Goal: Task Accomplishment & Management: Use online tool/utility

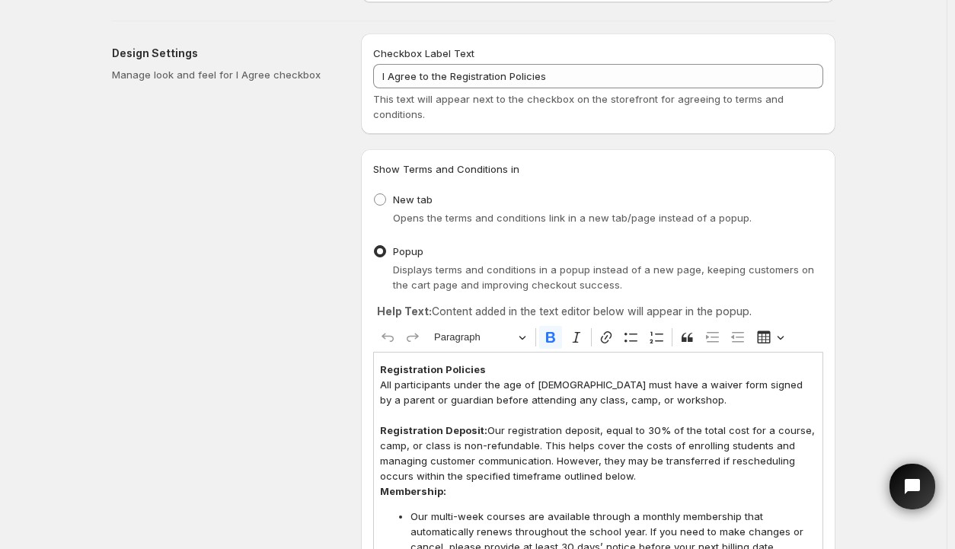
scroll to position [152, 0]
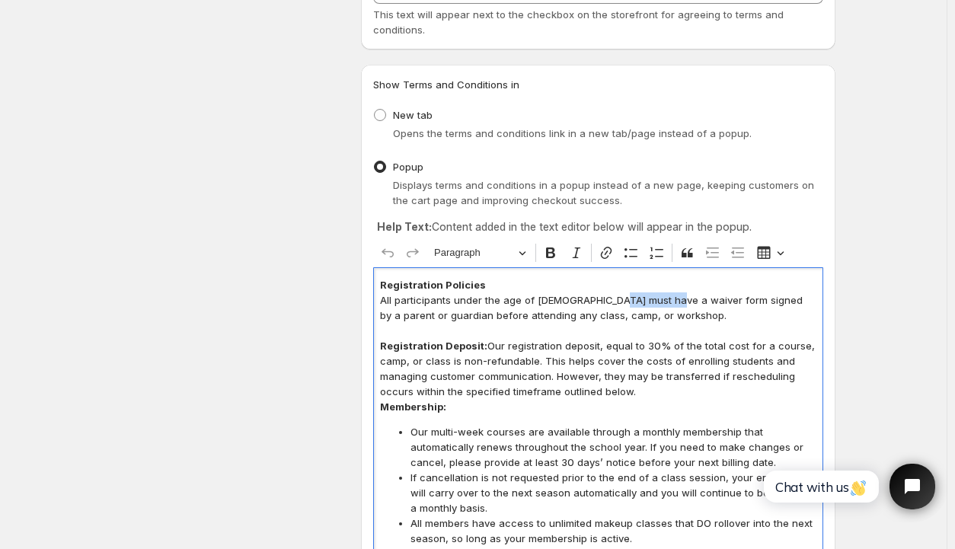
drag, startPoint x: 609, startPoint y: 297, endPoint x: 664, endPoint y: 298, distance: 54.8
click at [664, 298] on p "All participants under the age of [DEMOGRAPHIC_DATA] must have a waiver form si…" at bounding box center [598, 307] width 436 height 30
click at [617, 257] on button "Link" at bounding box center [606, 252] width 23 height 23
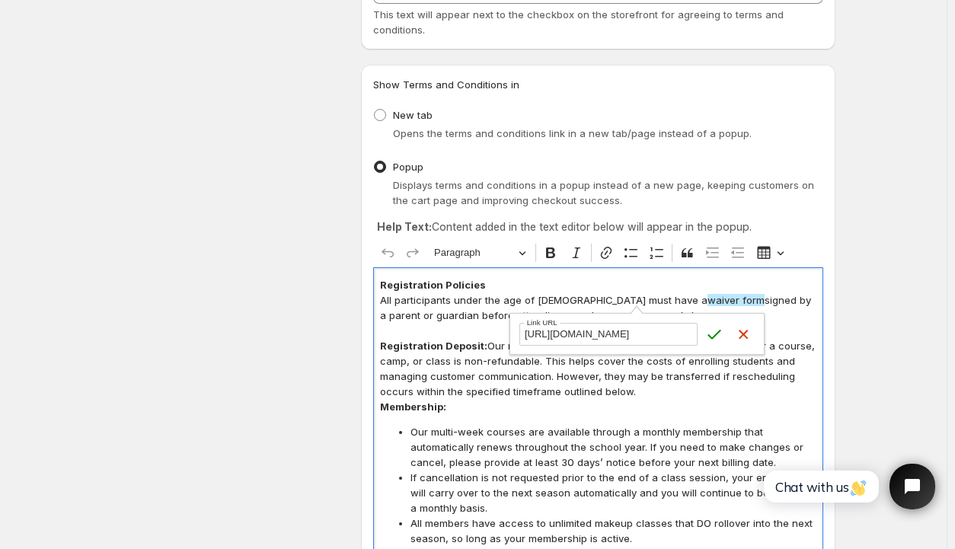
scroll to position [0, 297]
type input "[URL][DOMAIN_NAME]"
click at [714, 330] on icon "submit" at bounding box center [714, 334] width 15 height 15
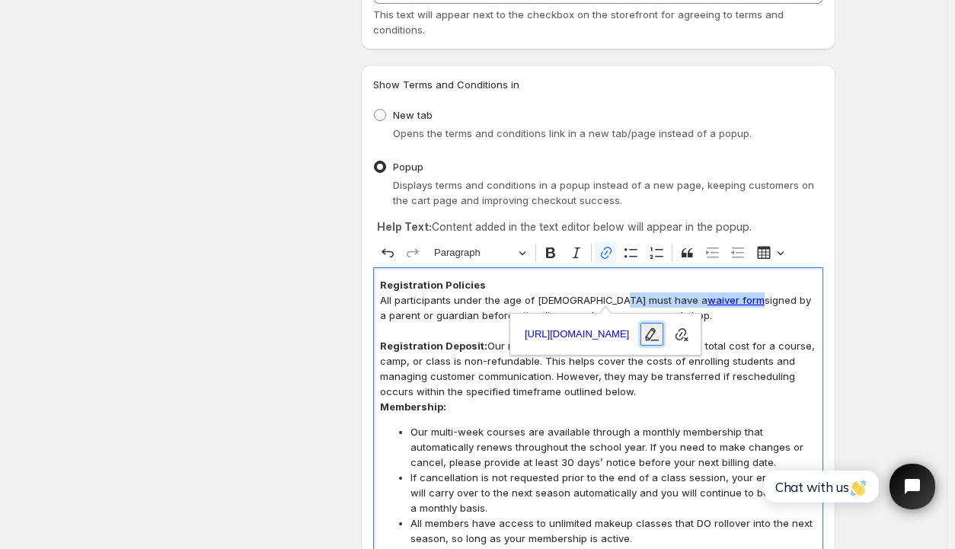
click at [659, 334] on icon "button" at bounding box center [652, 334] width 14 height 13
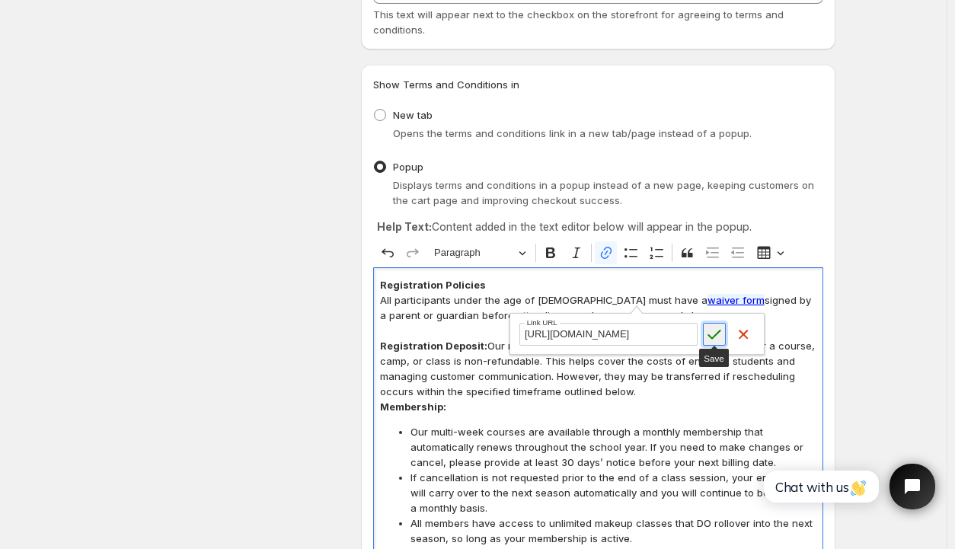
click at [715, 334] on icon "submit" at bounding box center [714, 335] width 13 height 10
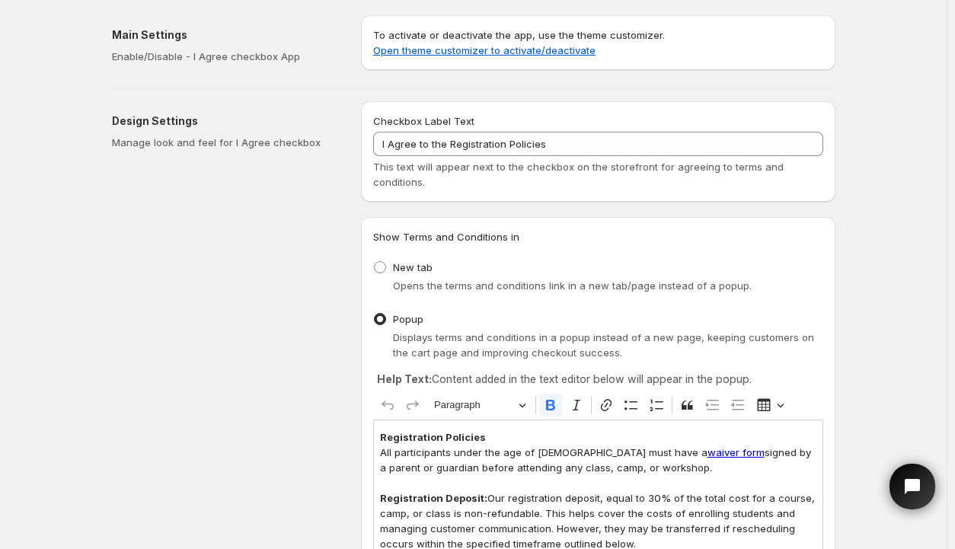
click at [689, 466] on p "All participants under the age of 18 must have a waiver form signed by a parent…" at bounding box center [598, 460] width 436 height 30
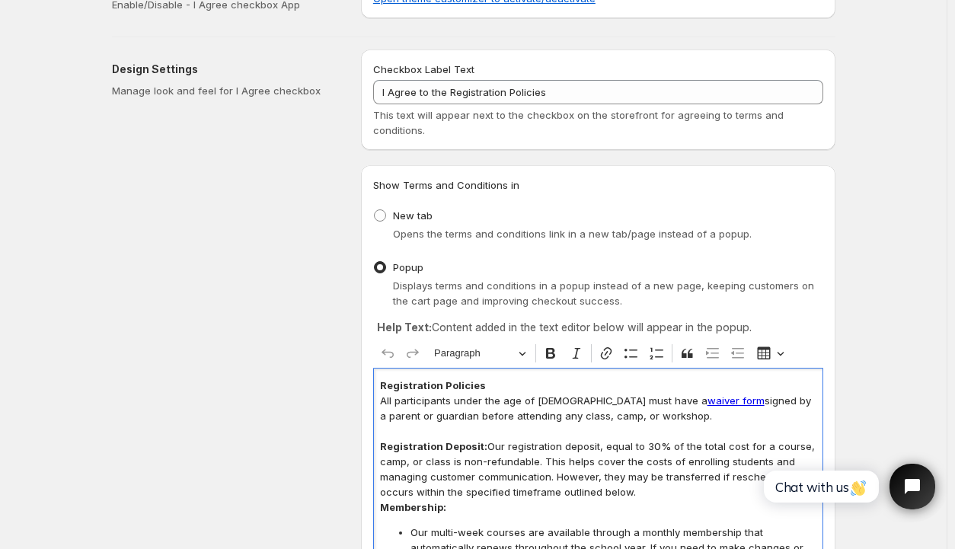
scroll to position [76, 0]
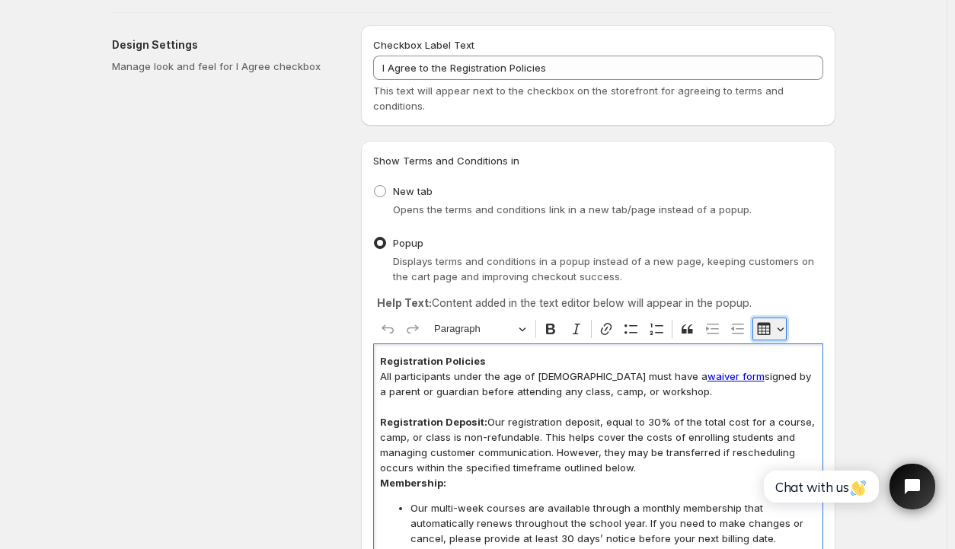
click at [786, 330] on button "Insert table" at bounding box center [769, 328] width 34 height 23
click at [669, 402] on p "Editor editing area: main. Press Alt+0 for help." at bounding box center [598, 406] width 436 height 15
click at [620, 388] on p "All participants under the age of 18 must have a waiver form signed by a parent…" at bounding box center [598, 383] width 436 height 30
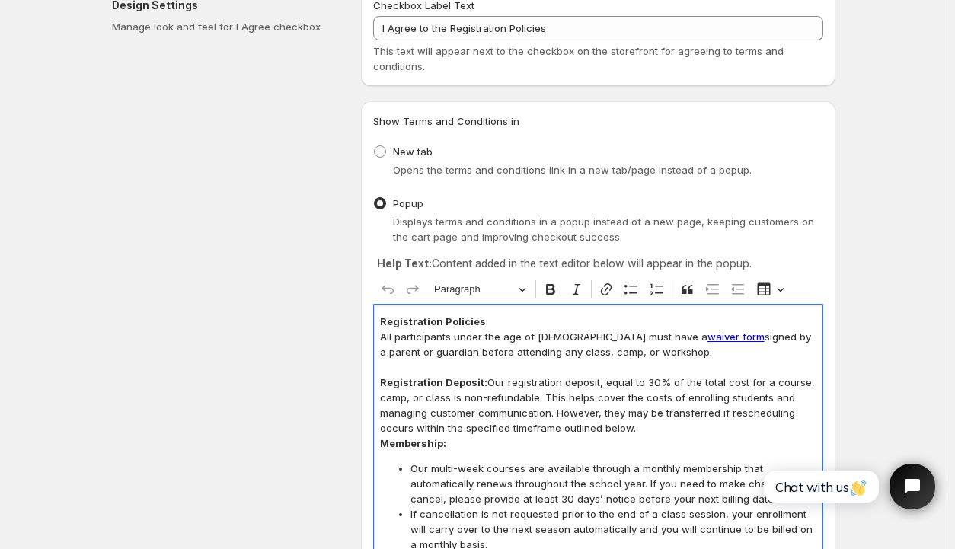
scroll to position [115, 0]
click at [531, 293] on button "Paragraph" at bounding box center [479, 291] width 105 height 24
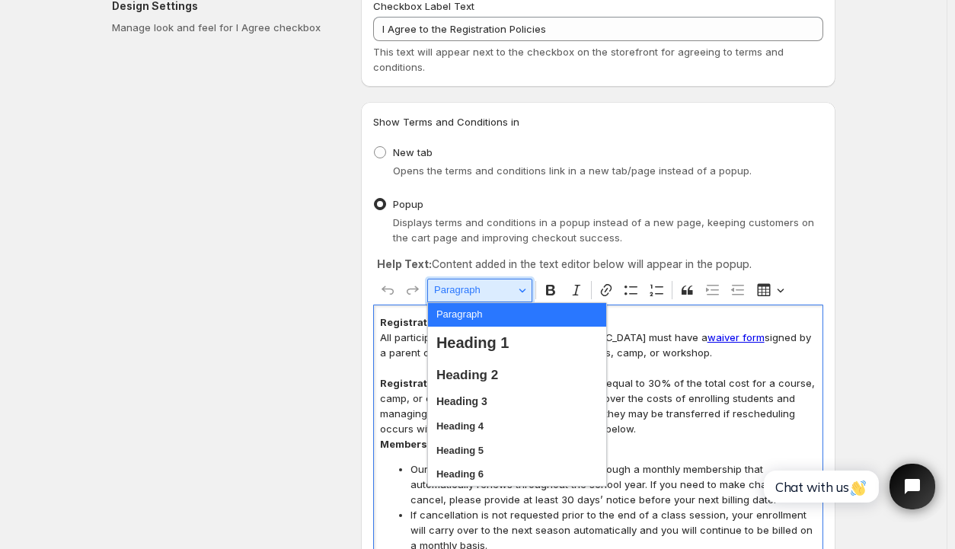
click at [531, 293] on button "Paragraph" at bounding box center [479, 291] width 105 height 24
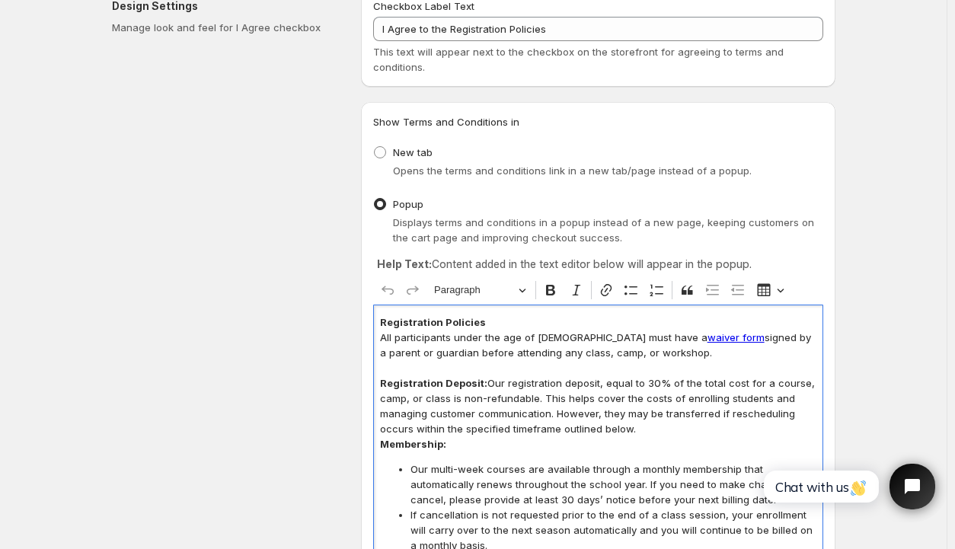
drag, startPoint x: 612, startPoint y: 352, endPoint x: 379, endPoint y: 332, distance: 233.8
